Goal: Contribute content

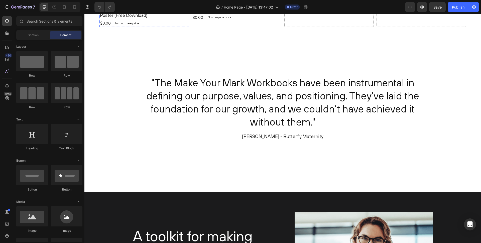
scroll to position [819, 0]
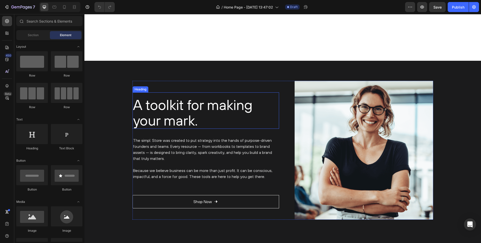
click at [175, 107] on h2 "A toolkit for making your mark." at bounding box center [206, 112] width 147 height 32
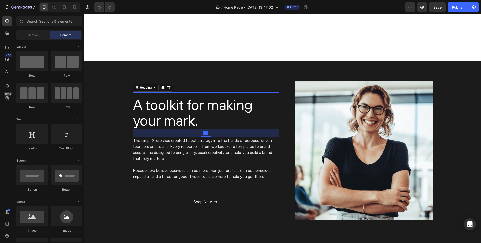
click at [175, 107] on h2 "A toolkit for making your mark." at bounding box center [206, 112] width 147 height 32
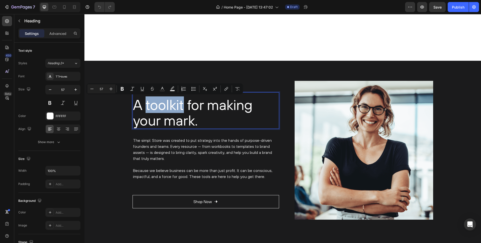
click at [167, 103] on p "A toolkit for making your mark." at bounding box center [206, 112] width 146 height 31
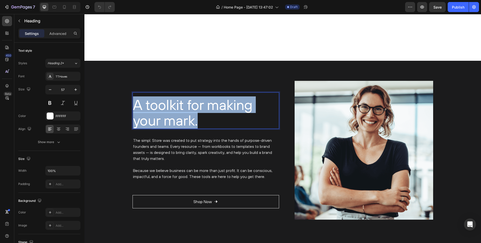
click at [167, 103] on p "A toolkit for making your mark." at bounding box center [206, 112] width 146 height 31
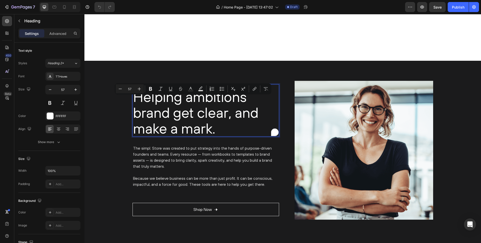
scroll to position [812, 0]
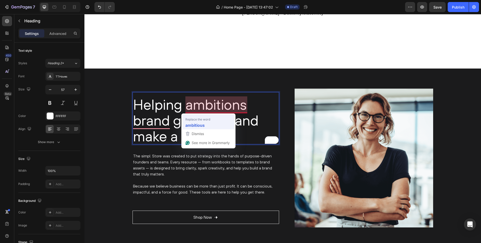
click at [203, 124] on strong "ambitious" at bounding box center [194, 125] width 19 height 6
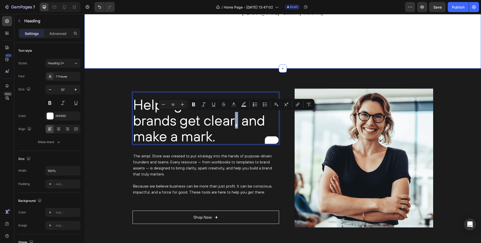
click at [220, 45] on div ""The Make Your Mark Workbooks have been instrumental in defining our purpose, v…" at bounding box center [282, 10] width 397 height 117
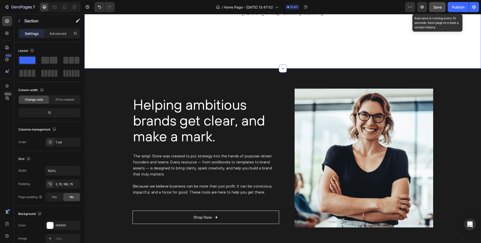
click at [441, 6] on span "Save" at bounding box center [438, 7] width 8 height 4
